Goal: Information Seeking & Learning: Find specific page/section

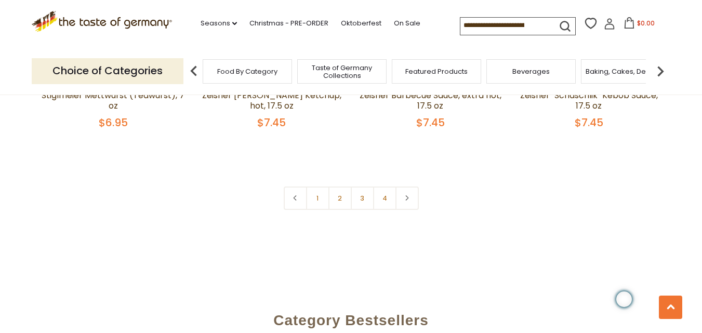
scroll to position [2545, 0]
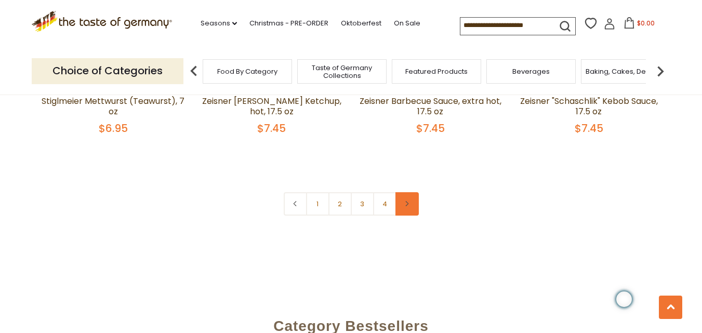
click at [405, 201] on icon at bounding box center [407, 203] width 6 height 5
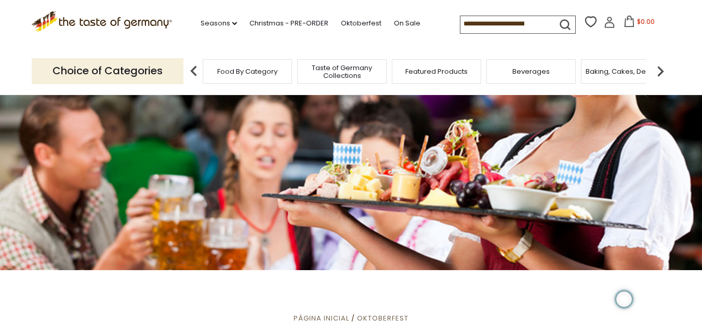
click at [663, 72] on img at bounding box center [660, 71] width 21 height 21
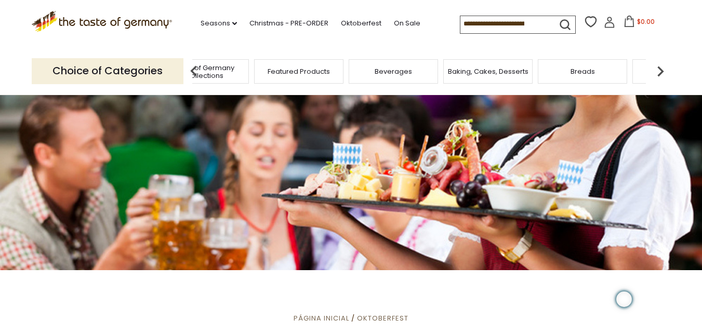
click at [663, 72] on img at bounding box center [660, 71] width 21 height 21
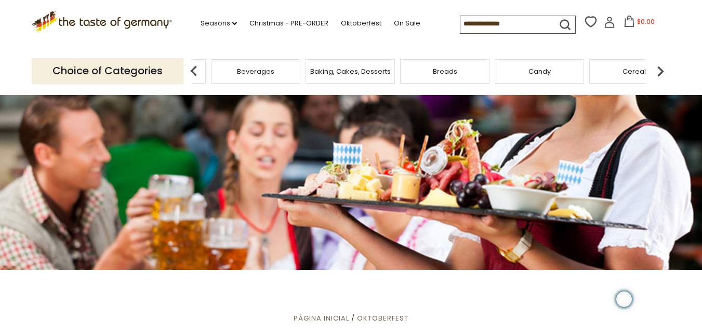
click at [662, 72] on img at bounding box center [660, 71] width 21 height 21
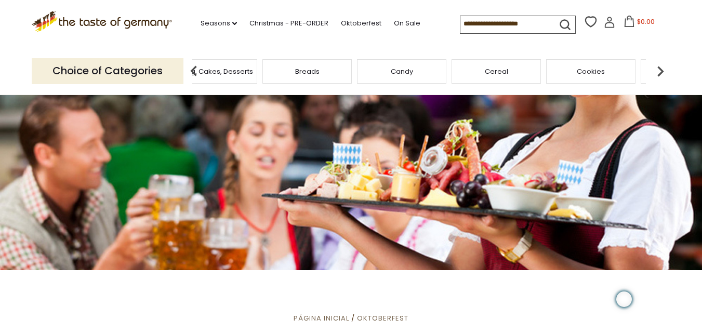
click at [662, 72] on img at bounding box center [660, 71] width 21 height 21
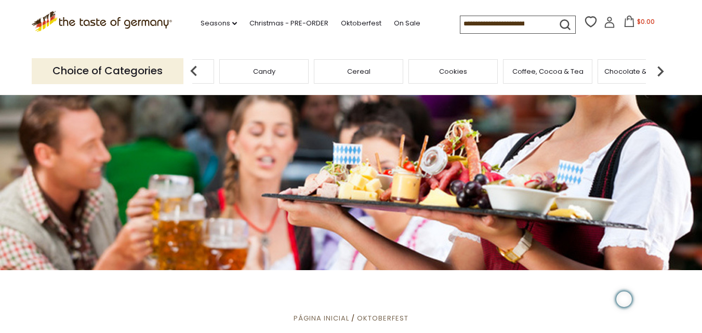
click at [662, 72] on img at bounding box center [660, 71] width 21 height 21
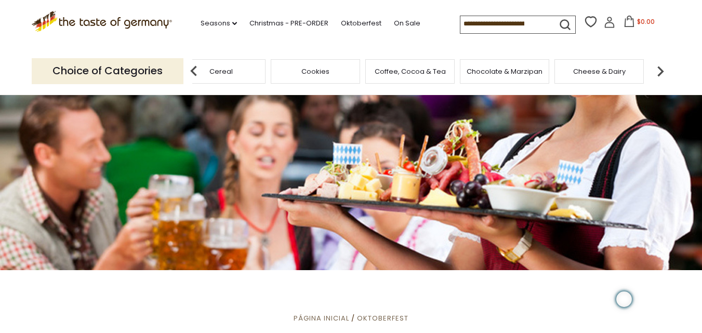
click at [662, 72] on img at bounding box center [660, 71] width 21 height 21
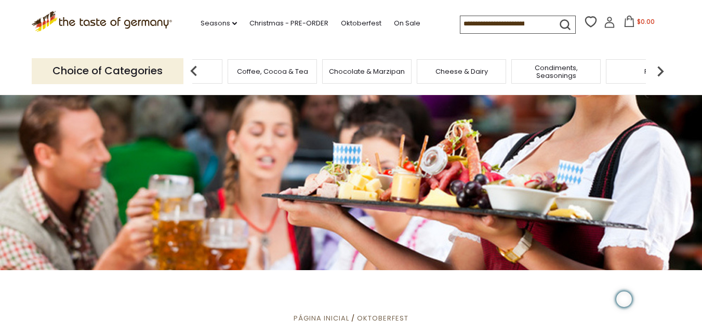
click at [662, 72] on img at bounding box center [660, 71] width 21 height 21
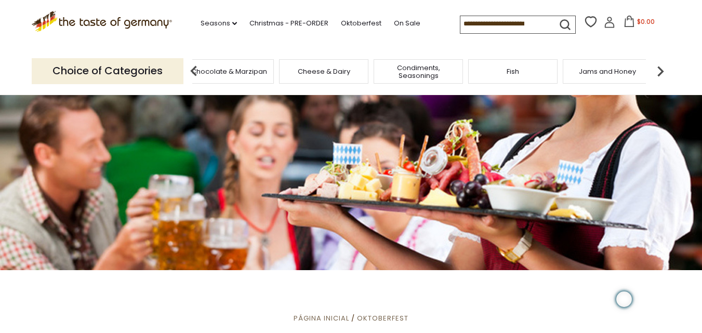
click at [661, 72] on img at bounding box center [660, 71] width 21 height 21
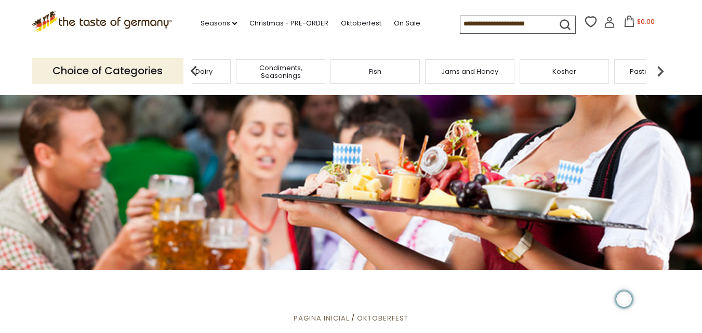
click at [661, 72] on img at bounding box center [660, 71] width 21 height 21
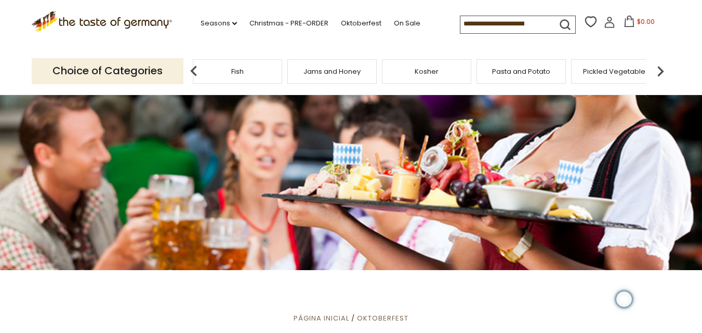
click at [661, 72] on img at bounding box center [660, 71] width 21 height 21
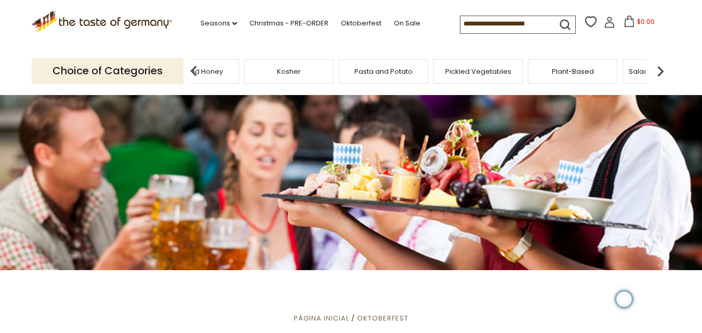
click at [661, 72] on img at bounding box center [660, 71] width 21 height 21
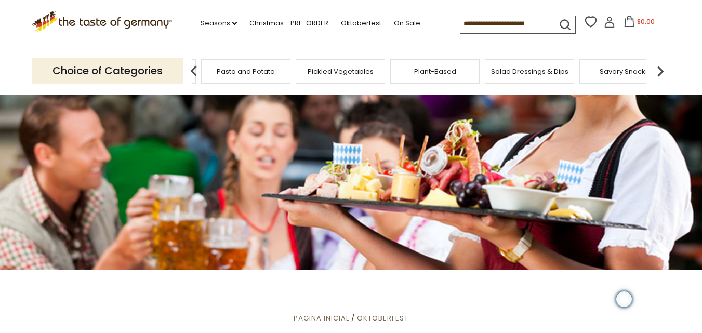
click at [661, 72] on img at bounding box center [660, 71] width 21 height 21
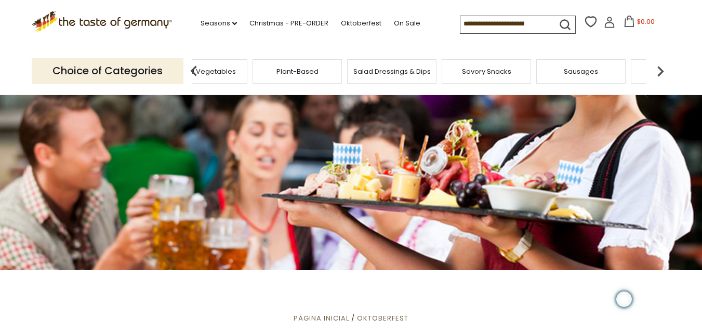
click at [661, 72] on img at bounding box center [660, 71] width 21 height 21
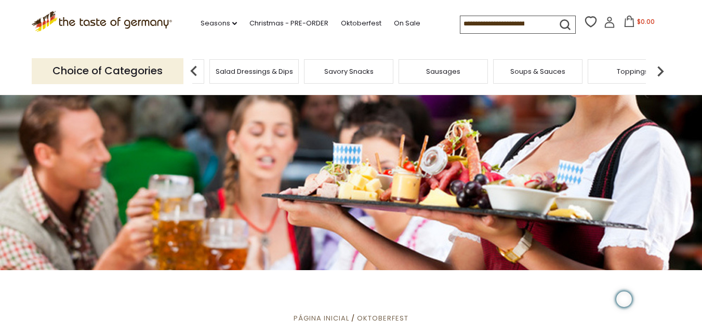
click at [661, 72] on img at bounding box center [660, 71] width 21 height 21
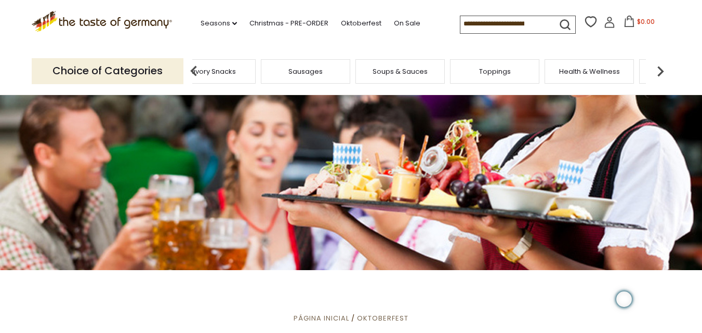
click at [661, 72] on img at bounding box center [660, 71] width 21 height 21
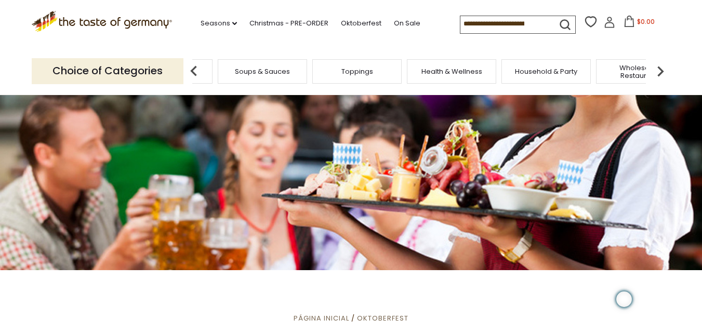
click at [661, 72] on img at bounding box center [660, 71] width 21 height 21
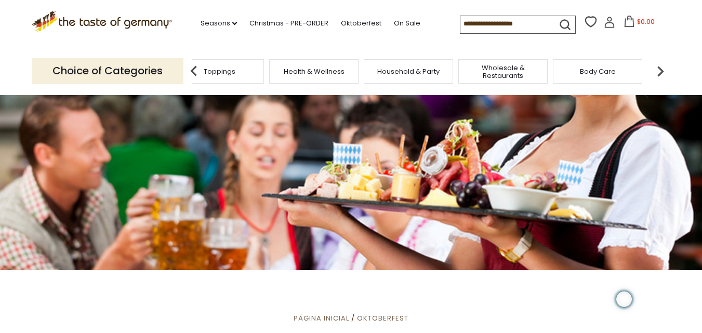
click at [661, 72] on img at bounding box center [660, 71] width 21 height 21
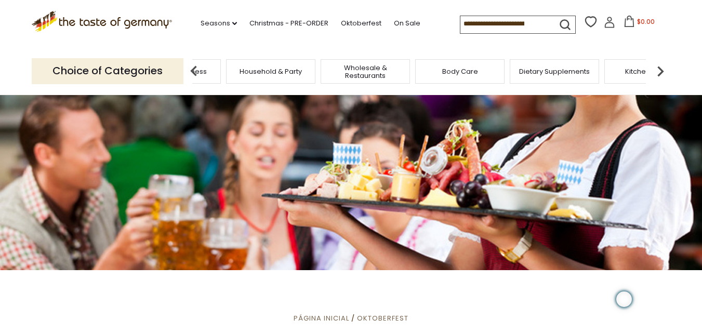
click at [661, 72] on img at bounding box center [660, 71] width 21 height 21
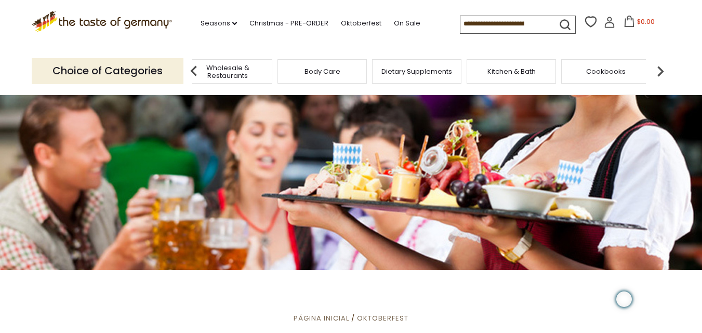
click at [661, 72] on img at bounding box center [660, 71] width 21 height 21
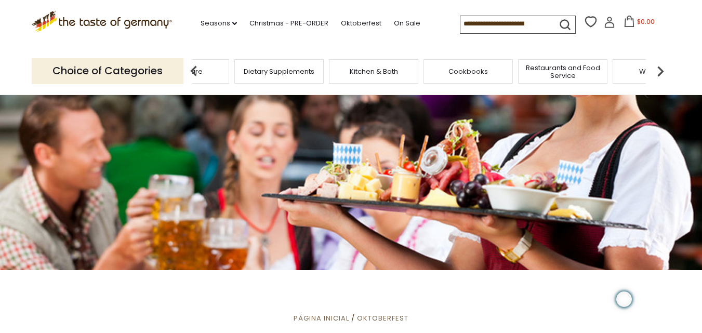
click at [661, 72] on img at bounding box center [660, 71] width 21 height 21
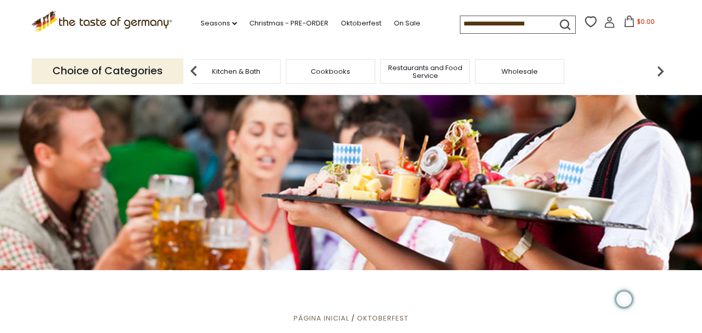
click at [661, 72] on img at bounding box center [660, 71] width 21 height 21
click at [519, 22] on input at bounding box center [504, 23] width 88 height 15
click at [561, 19] on icon "submit" at bounding box center [565, 25] width 14 height 14
type input "******"
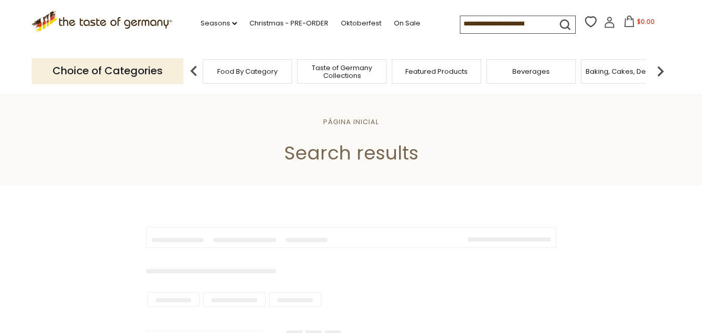
type input "******"
